Goal: Task Accomplishment & Management: Manage account settings

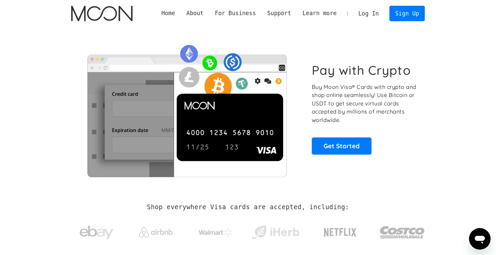
click at [368, 15] on link "Log In" at bounding box center [368, 13] width 32 height 15
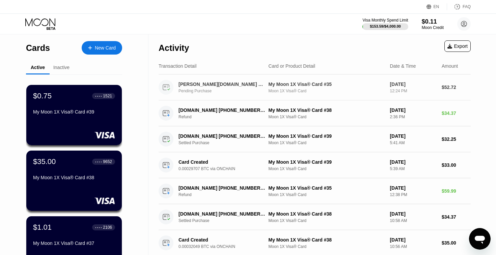
click at [317, 86] on div "My Moon 1X Visa® Card #35" at bounding box center [326, 84] width 116 height 5
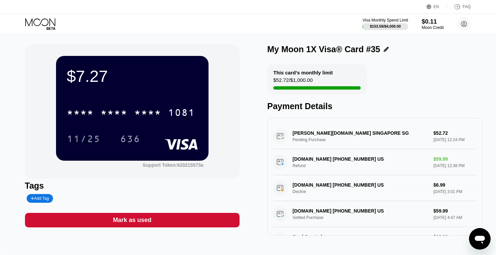
click at [37, 22] on icon at bounding box center [40, 24] width 31 height 12
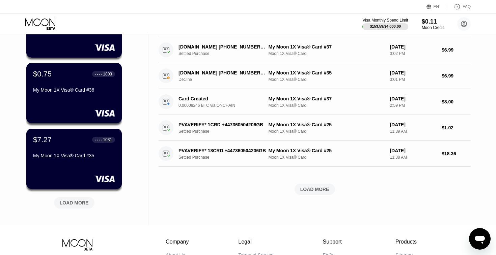
scroll to position [233, 0]
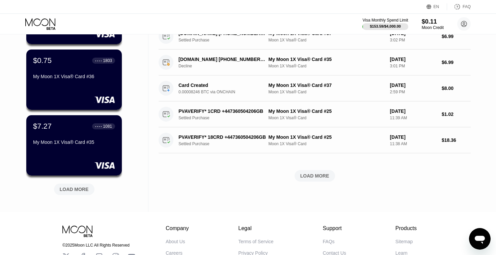
click at [84, 189] on div "LOAD MORE" at bounding box center [74, 189] width 29 height 6
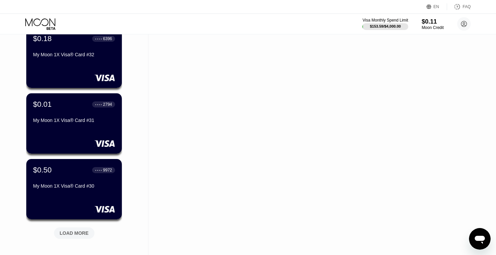
scroll to position [524, 0]
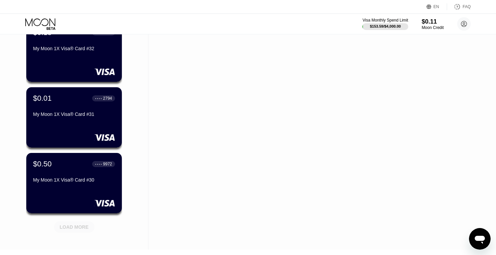
click at [76, 229] on div "LOAD MORE" at bounding box center [74, 227] width 29 height 6
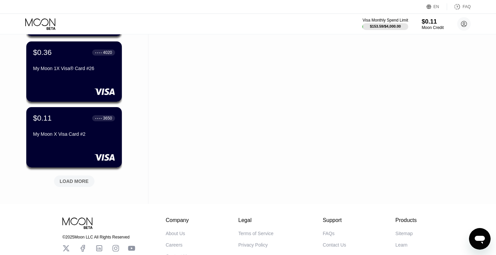
scroll to position [898, 0]
click at [83, 182] on div "LOAD MORE" at bounding box center [74, 182] width 29 height 6
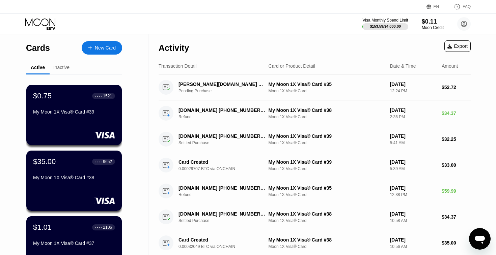
scroll to position [0, 0]
